Goal: Ask a question

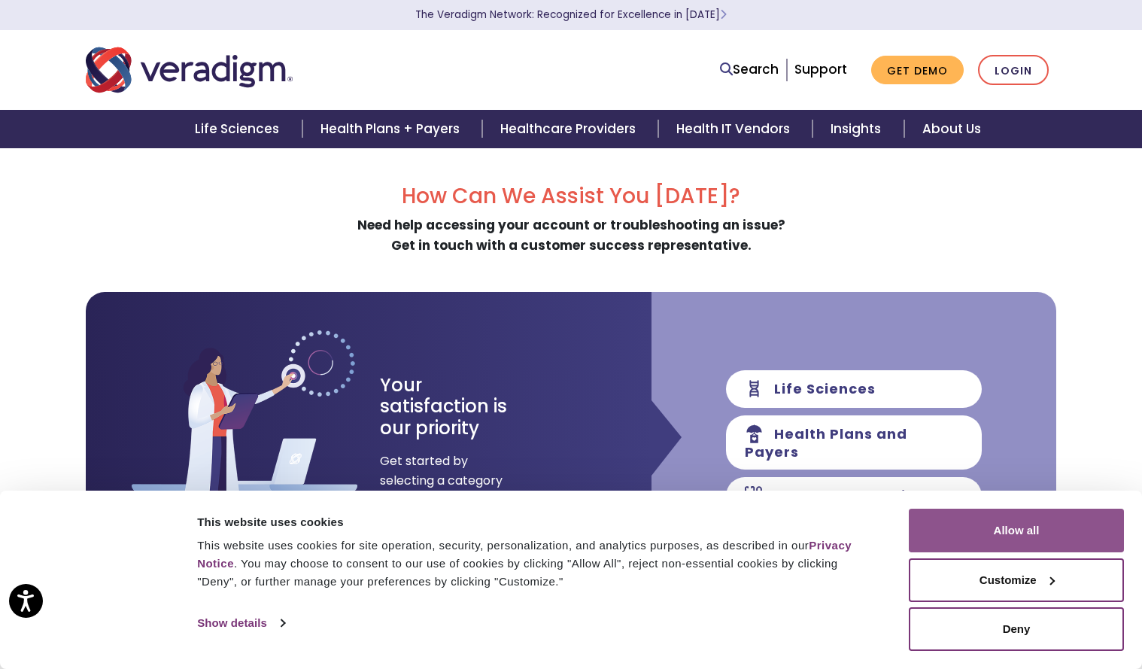
click at [1032, 526] on button "Allow all" at bounding box center [1015, 530] width 215 height 44
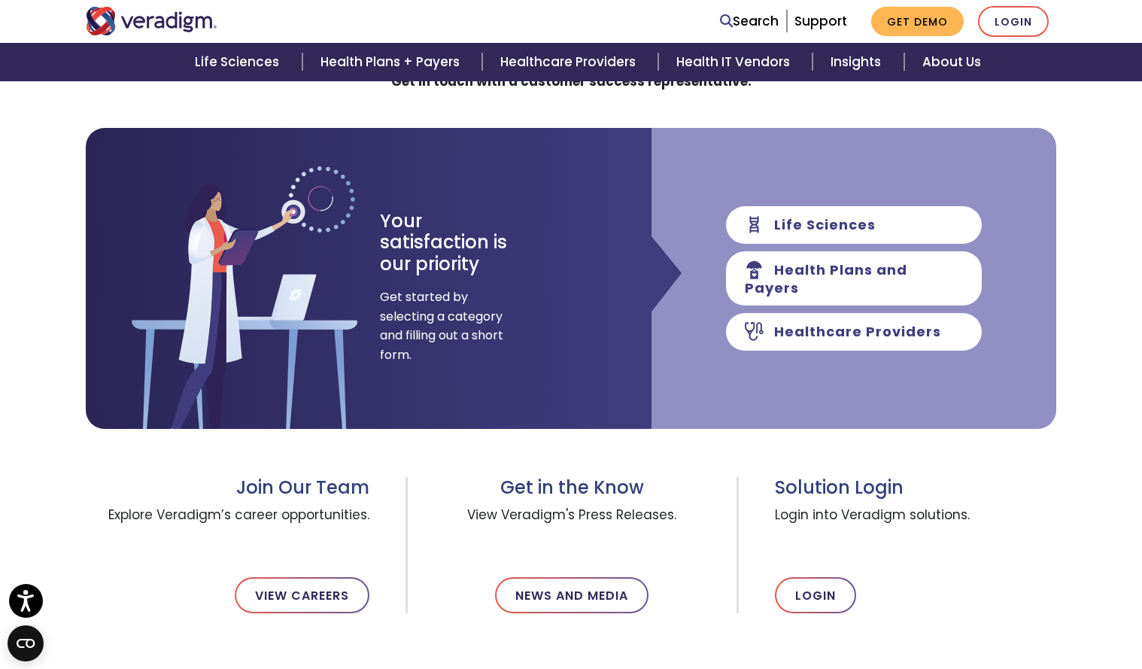
scroll to position [393, 0]
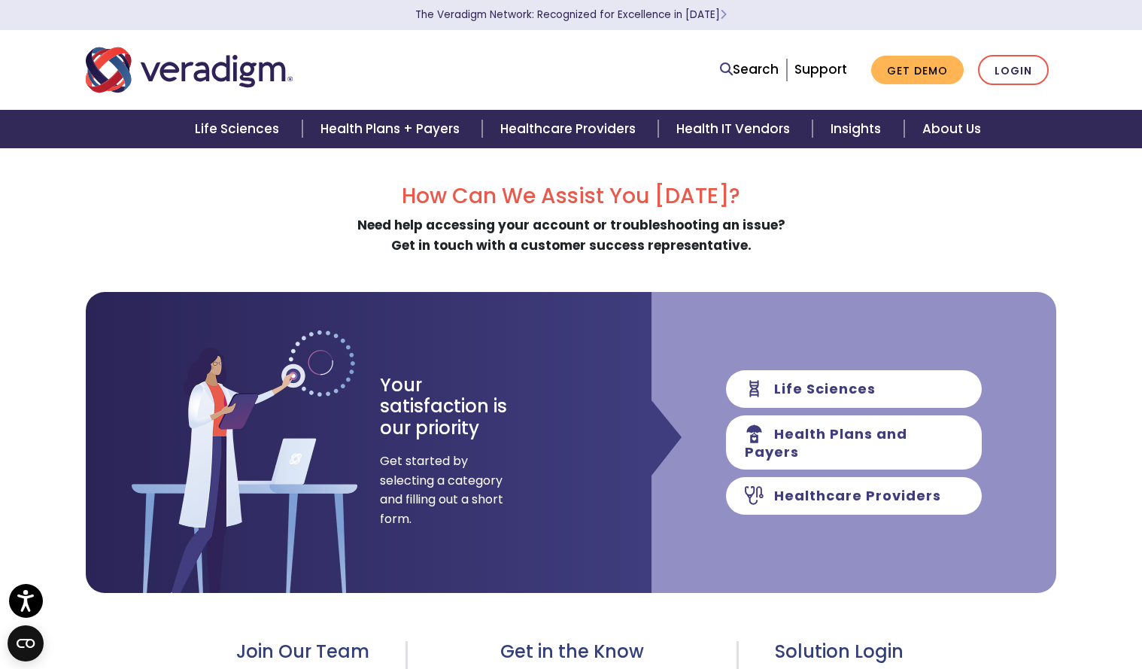
click at [743, 265] on div "How Can We Assist You [DATE]? Need help accessing your account or troubleshooti…" at bounding box center [571, 387] width 970 height 409
click at [830, 572] on div "Life Sciences Health Plans and Payers Healthcare Providers" at bounding box center [853, 442] width 405 height 301
click at [811, 265] on div "How Can We Assist You [DATE]? Need help accessing your account or troubleshooti…" at bounding box center [571, 387] width 970 height 409
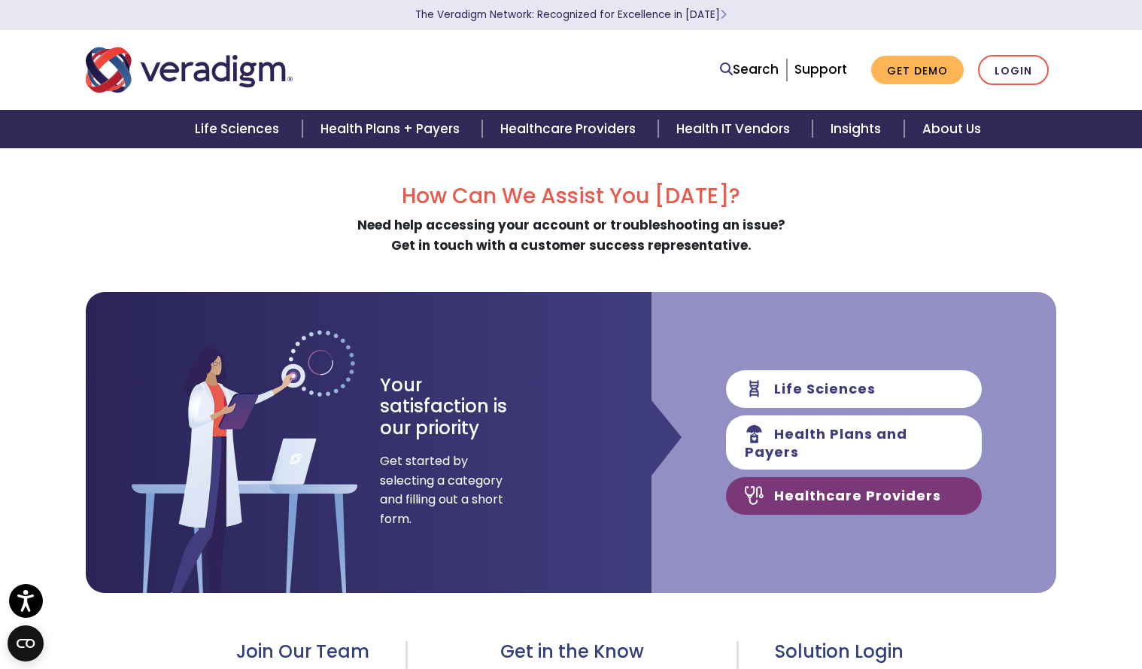
click at [817, 481] on link "Healthcare Providers" at bounding box center [854, 496] width 256 height 38
